Goal: Task Accomplishment & Management: Manage account settings

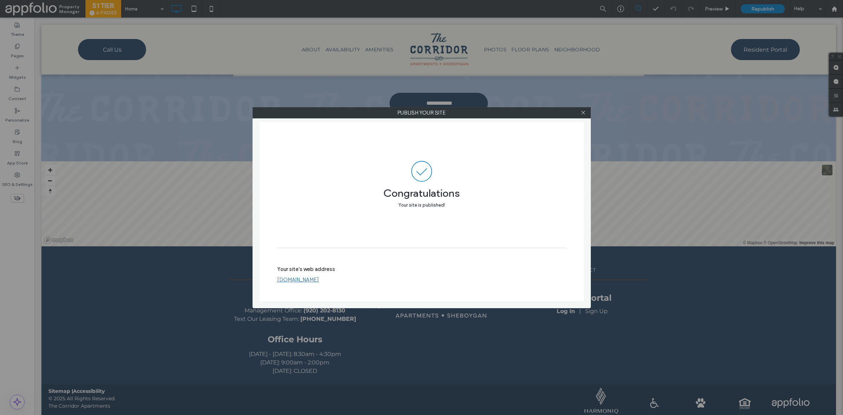
click at [168, 218] on div "Publish your site Congratulations Your site is published! Your site's web addre…" at bounding box center [421, 207] width 843 height 415
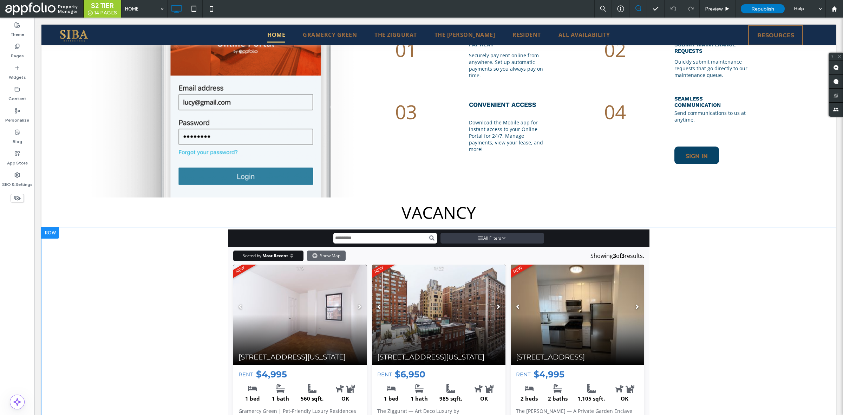
scroll to position [606, 0]
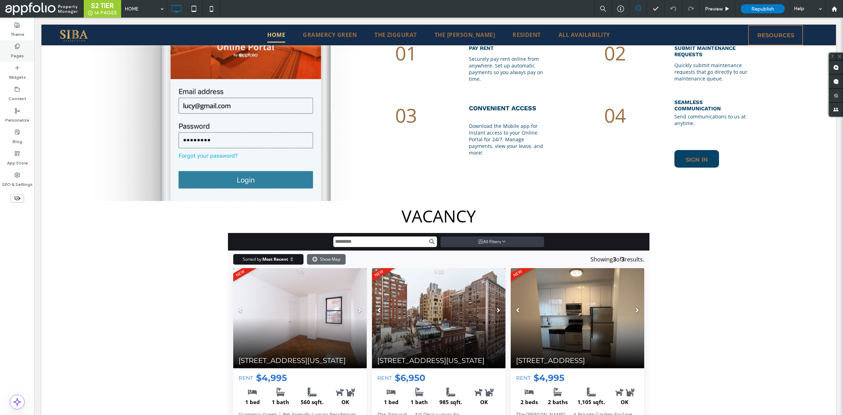
click at [18, 50] on label "Pages" at bounding box center [17, 54] width 13 height 10
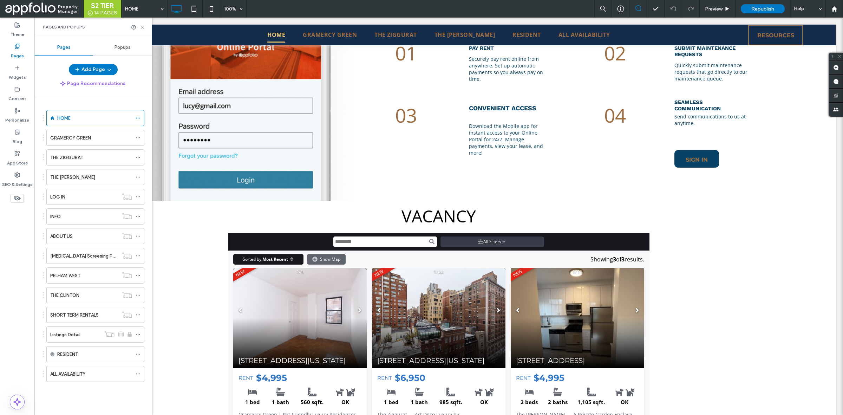
click at [142, 27] on use at bounding box center [142, 27] width 3 height 3
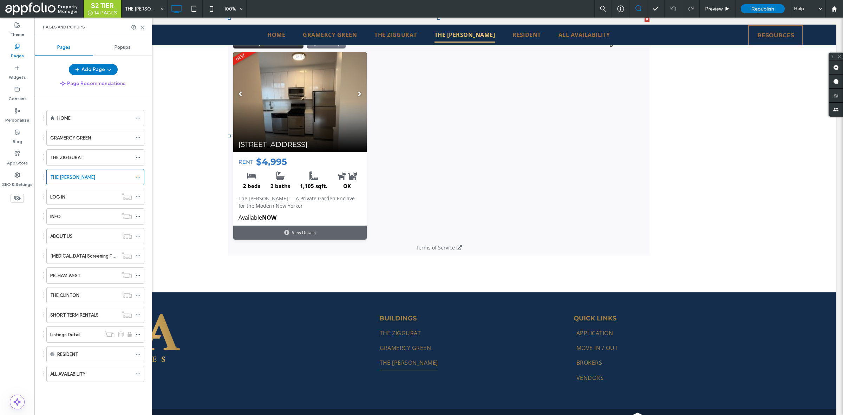
scroll to position [1407, 0]
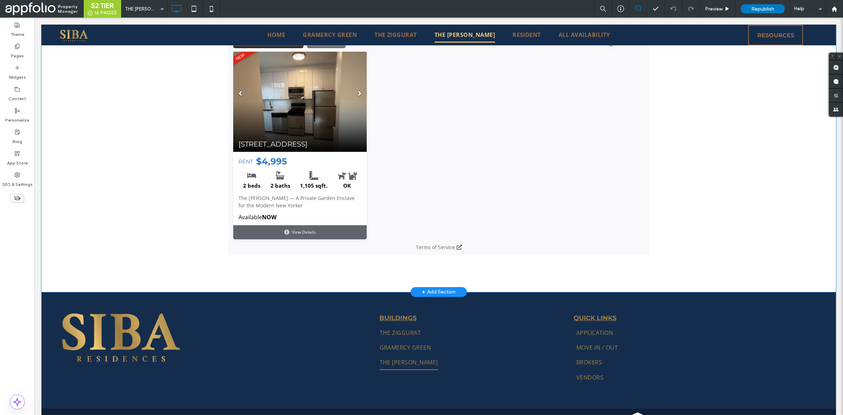
click at [147, 181] on div "Start search All Filters Type Residential Commercial City Forest Hills Price Mi…" at bounding box center [438, 152] width 794 height 277
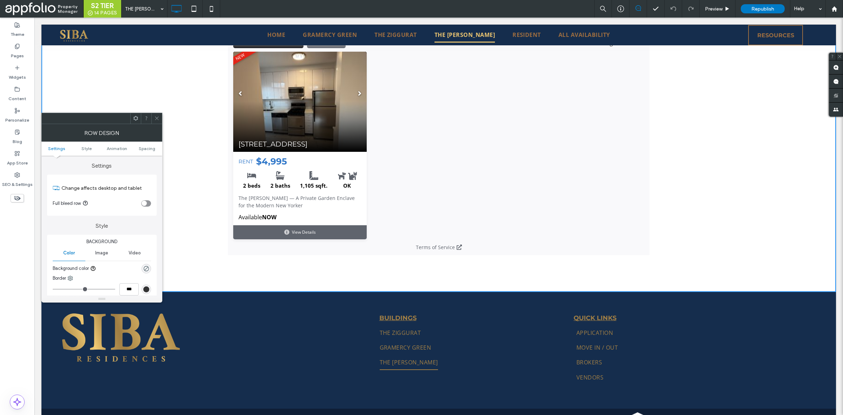
click at [156, 115] on span at bounding box center [156, 118] width 5 height 11
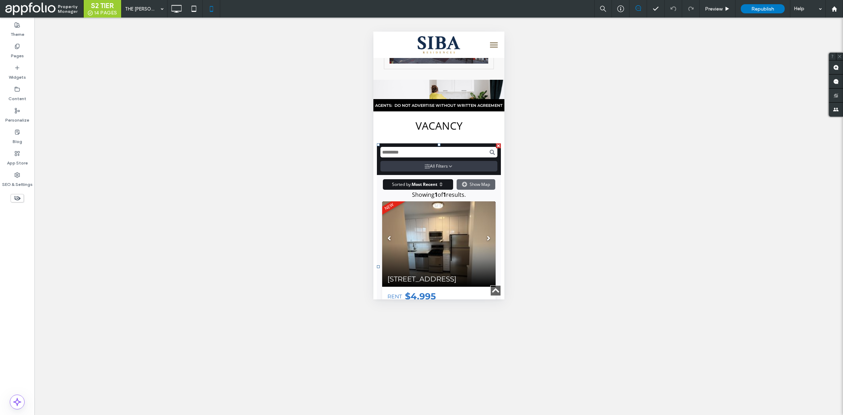
scroll to position [1997, 0]
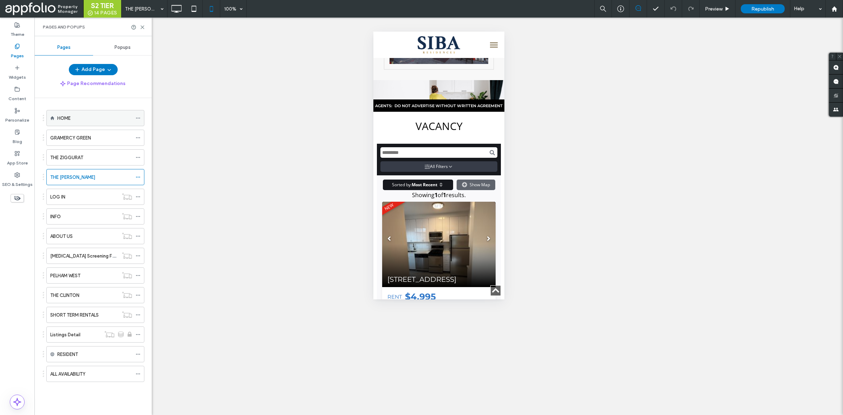
click at [72, 118] on div "HOME" at bounding box center [94, 117] width 75 height 7
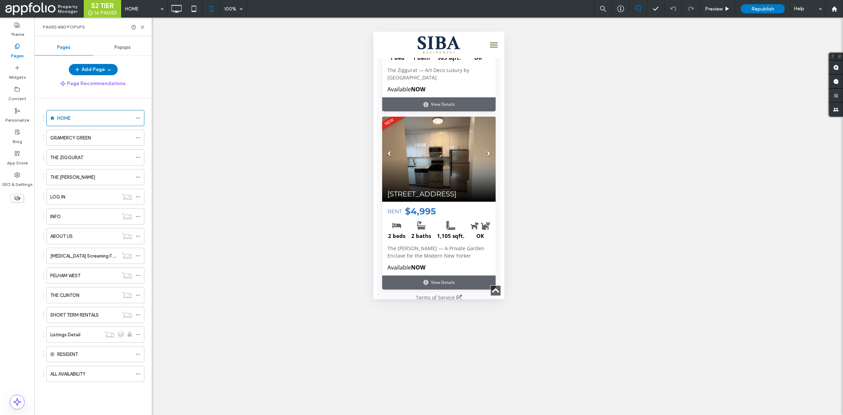
scroll to position [1126, 0]
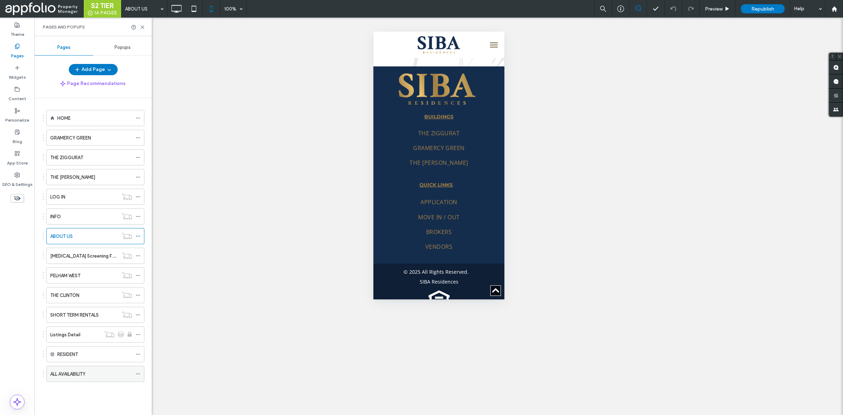
click at [95, 372] on div "ALL AVAILABILITY" at bounding box center [91, 373] width 82 height 15
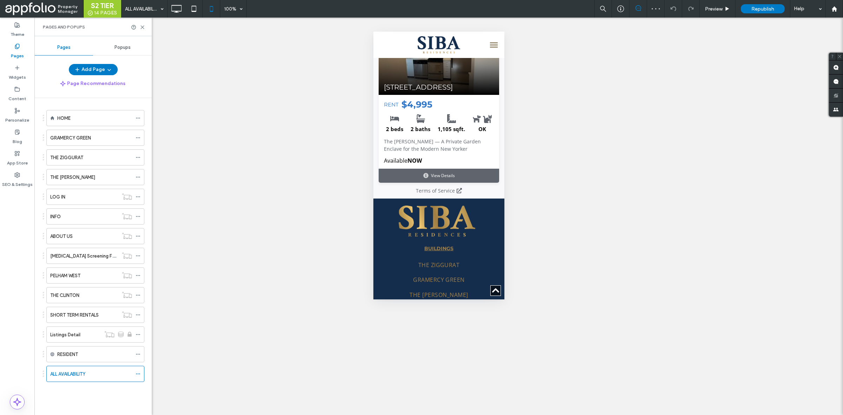
scroll to position [628, 0]
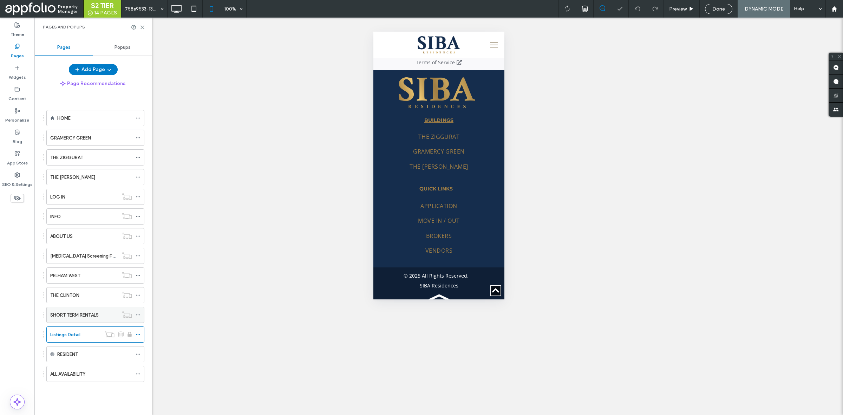
click at [85, 322] on div "SHORT TERM RENTALS" at bounding box center [84, 314] width 68 height 15
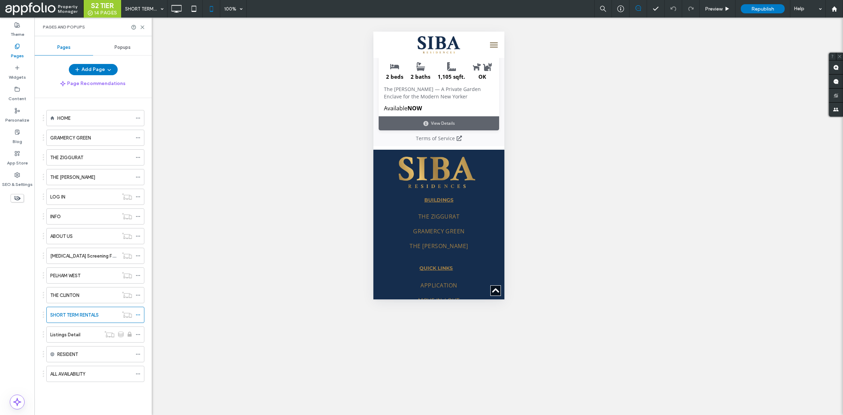
scroll to position [1348, 0]
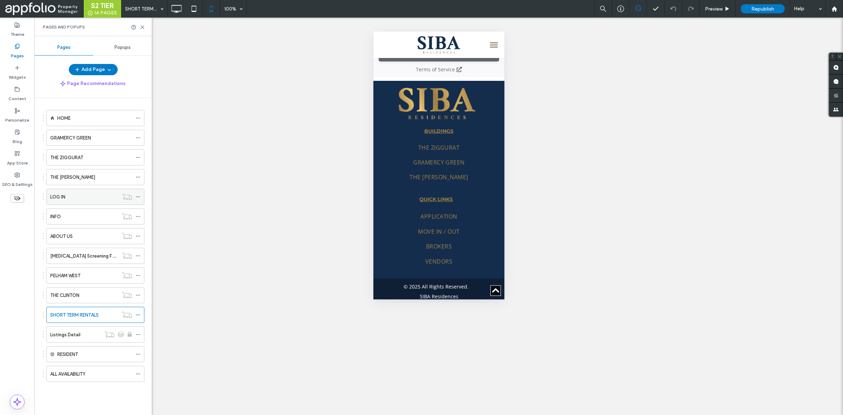
click at [95, 203] on div "LOG IN" at bounding box center [84, 196] width 68 height 15
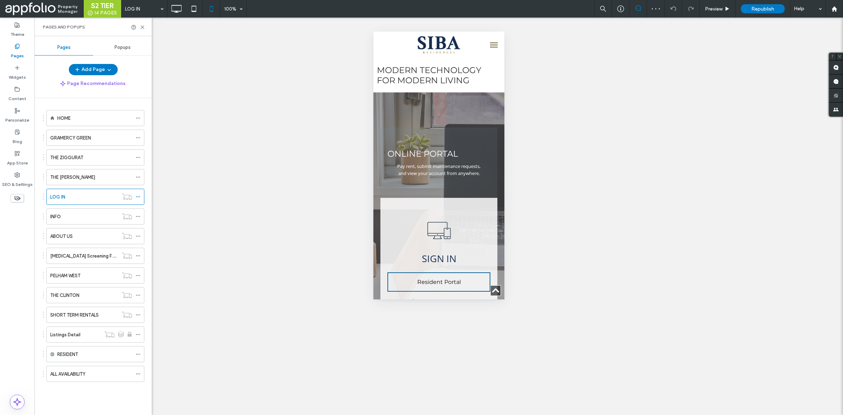
scroll to position [1179, 0]
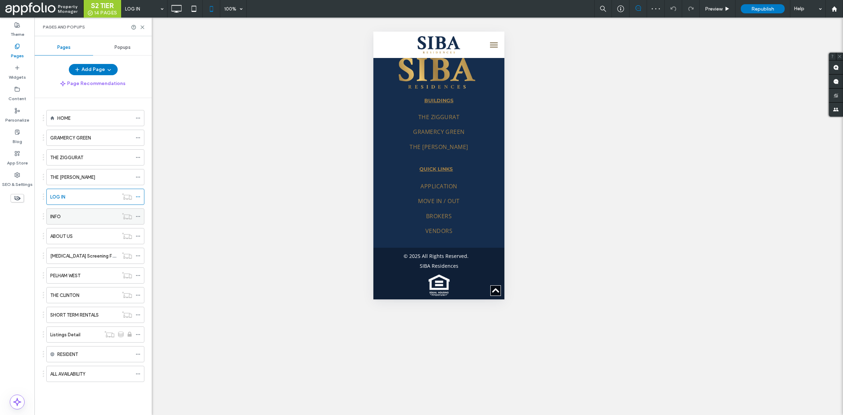
click at [74, 209] on div "INFO" at bounding box center [95, 216] width 98 height 16
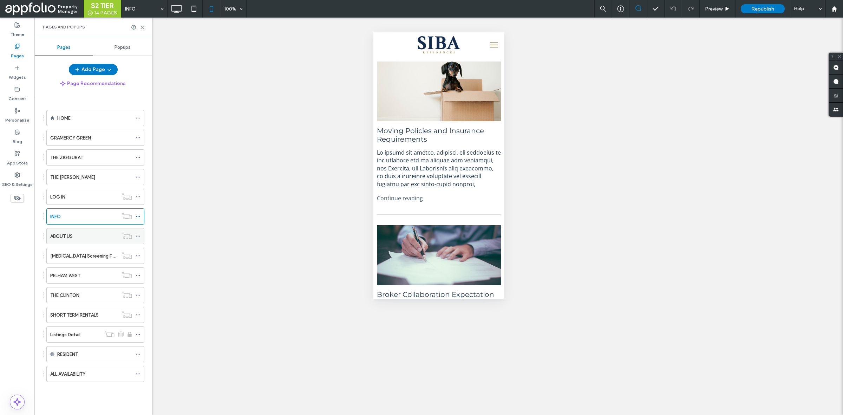
click at [76, 244] on div "ABOUT US" at bounding box center [95, 236] width 98 height 16
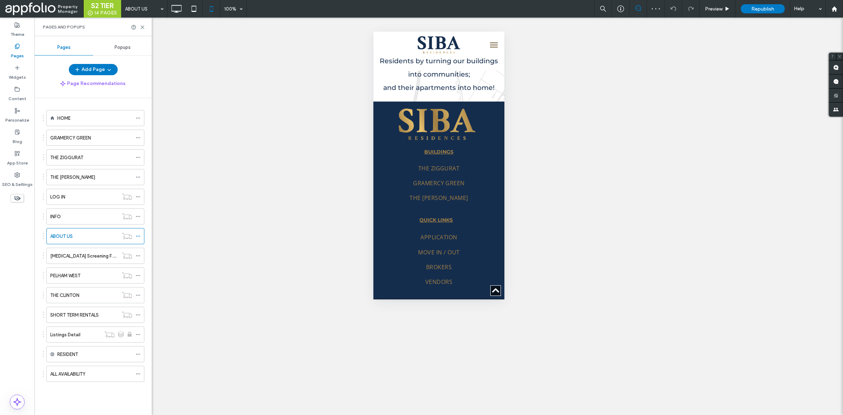
scroll to position [849, 0]
click at [81, 258] on label "COVID-19 Screening Form" at bounding box center [85, 256] width 70 height 12
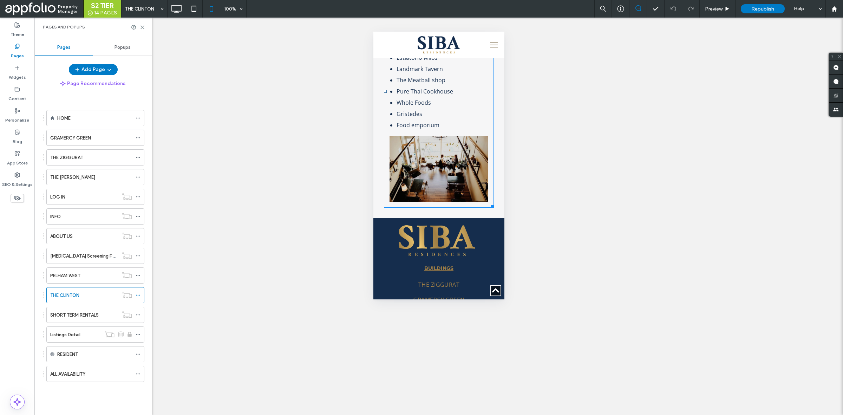
scroll to position [1799, 0]
click at [83, 310] on div "SHORT TERM RENTALS" at bounding box center [84, 314] width 68 height 15
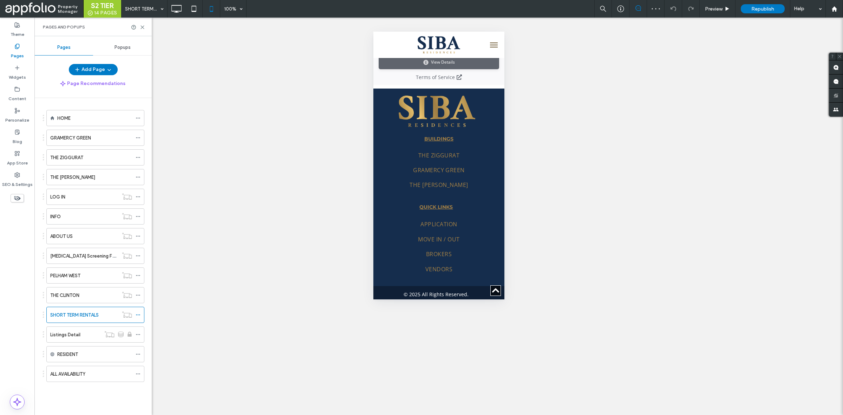
scroll to position [1348, 0]
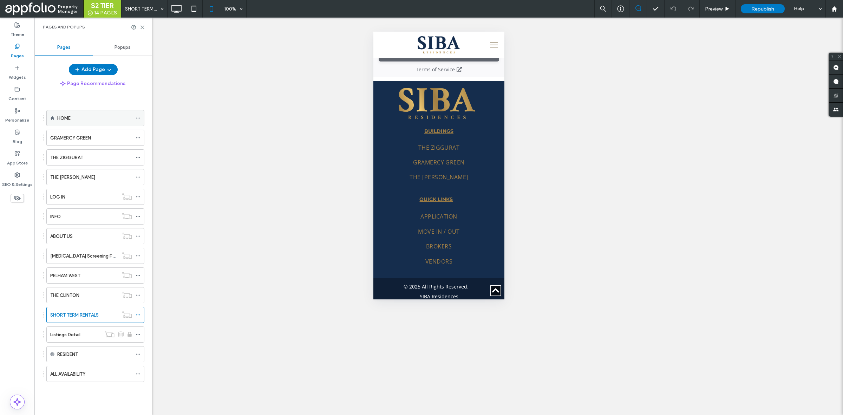
click at [80, 123] on div "HOME" at bounding box center [94, 117] width 75 height 15
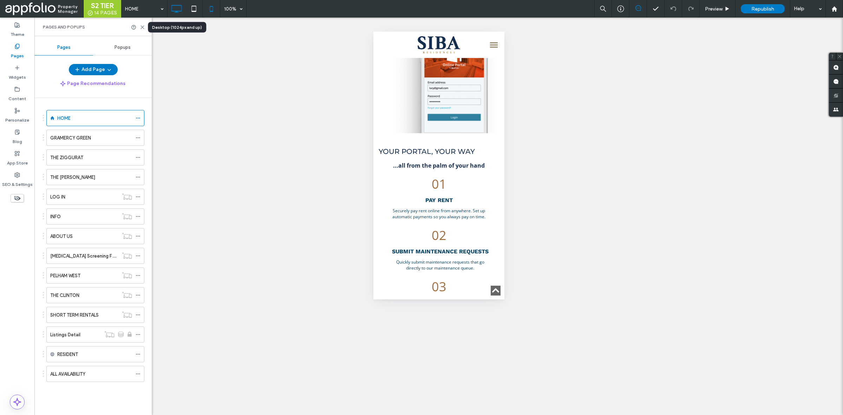
click at [179, 8] on icon at bounding box center [176, 9] width 14 height 14
